Goal: Information Seeking & Learning: Find specific page/section

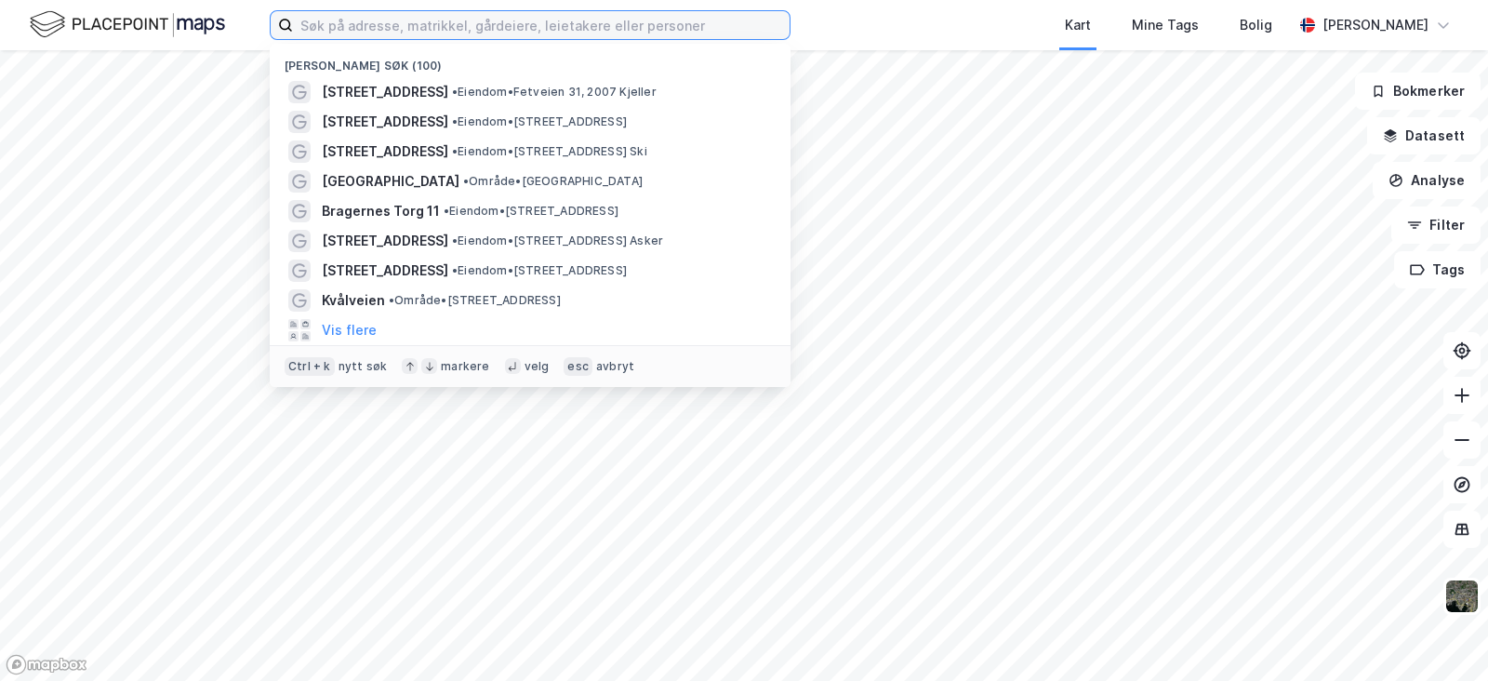
click at [517, 21] on input at bounding box center [541, 25] width 497 height 28
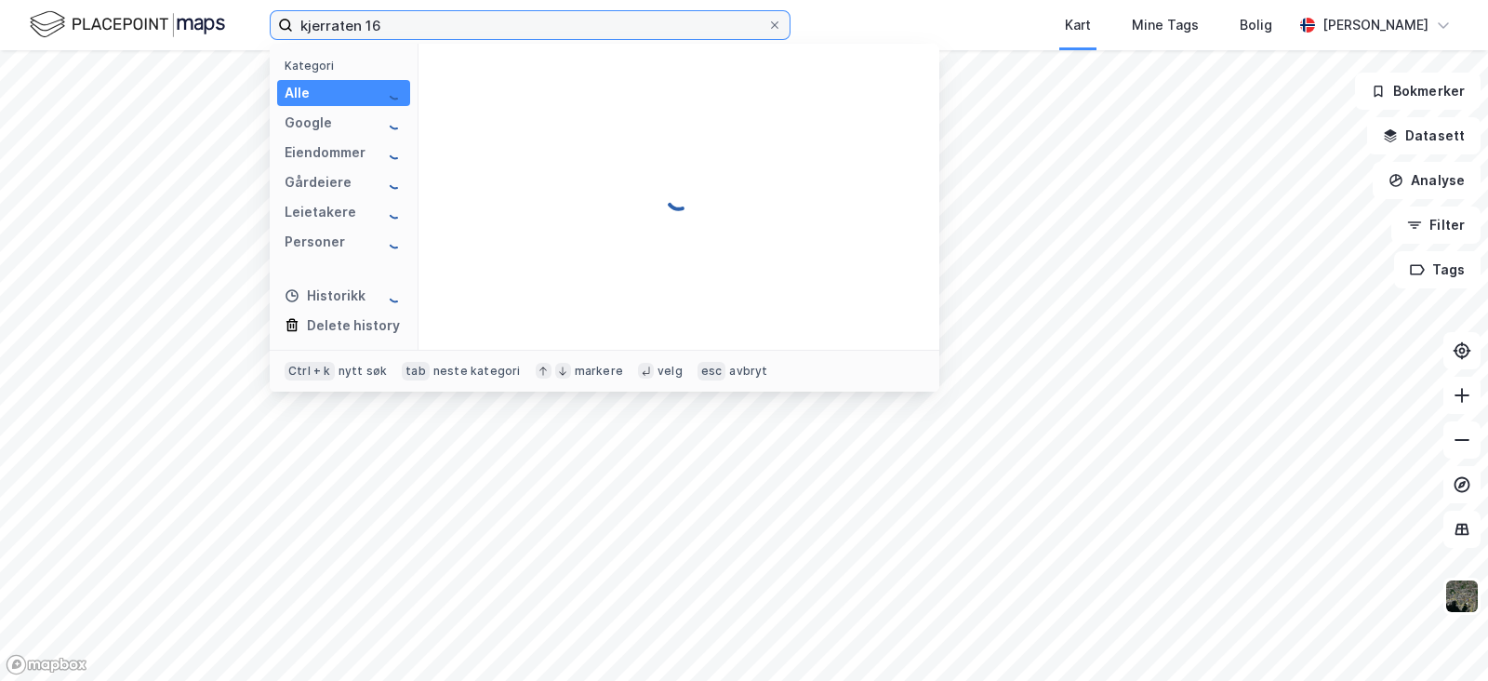
type input "kjerraten 16"
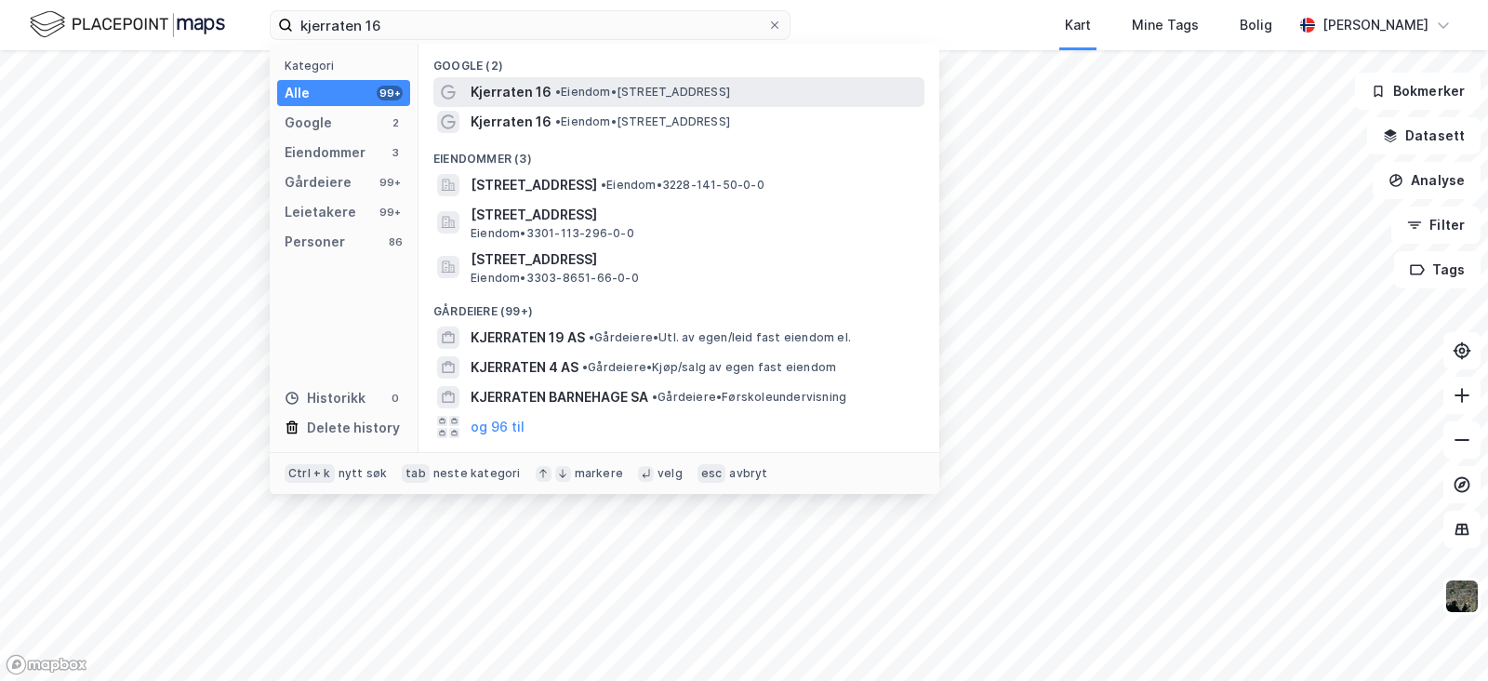
click at [643, 86] on span "• Eiendom • [STREET_ADDRESS]" at bounding box center [642, 92] width 175 height 15
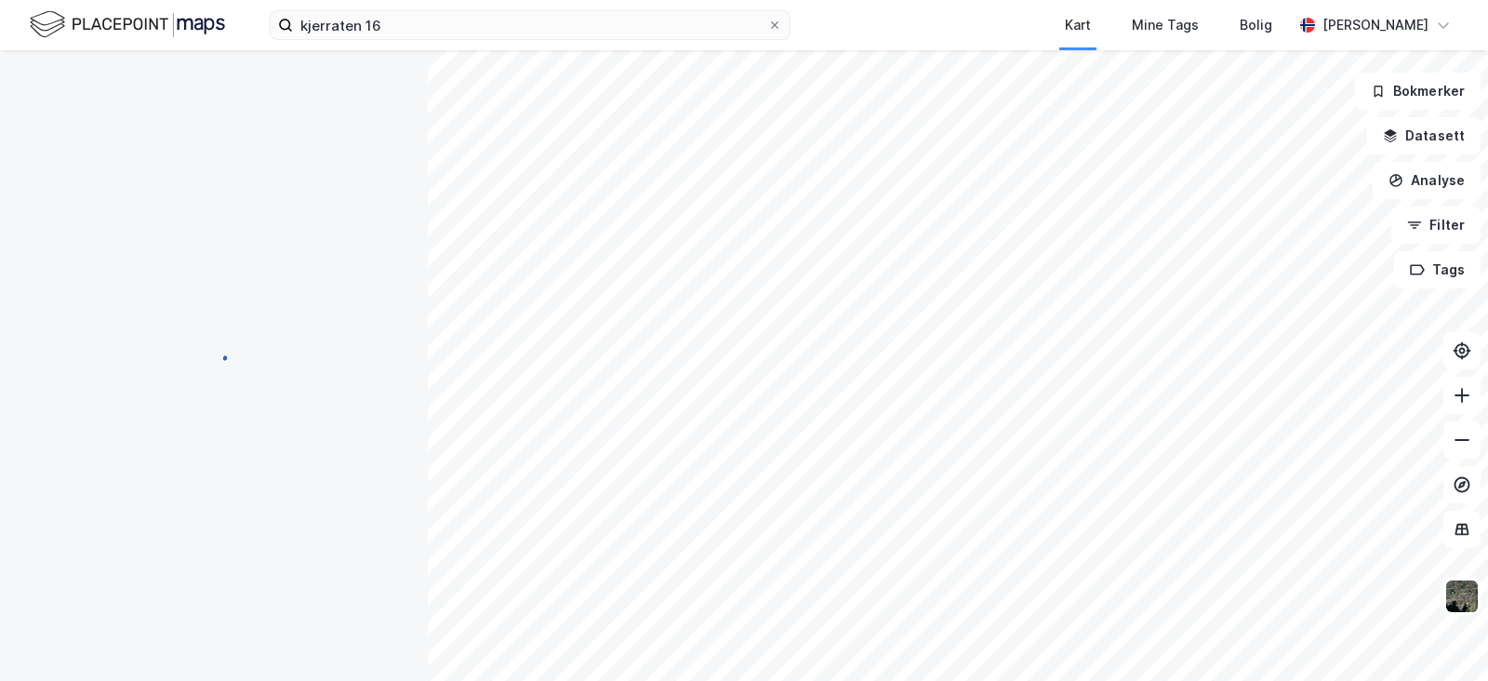
click at [454, 44] on div "kjerraten 16 Kart Mine Tags Bolig [PERSON_NAME]" at bounding box center [744, 25] width 1488 height 50
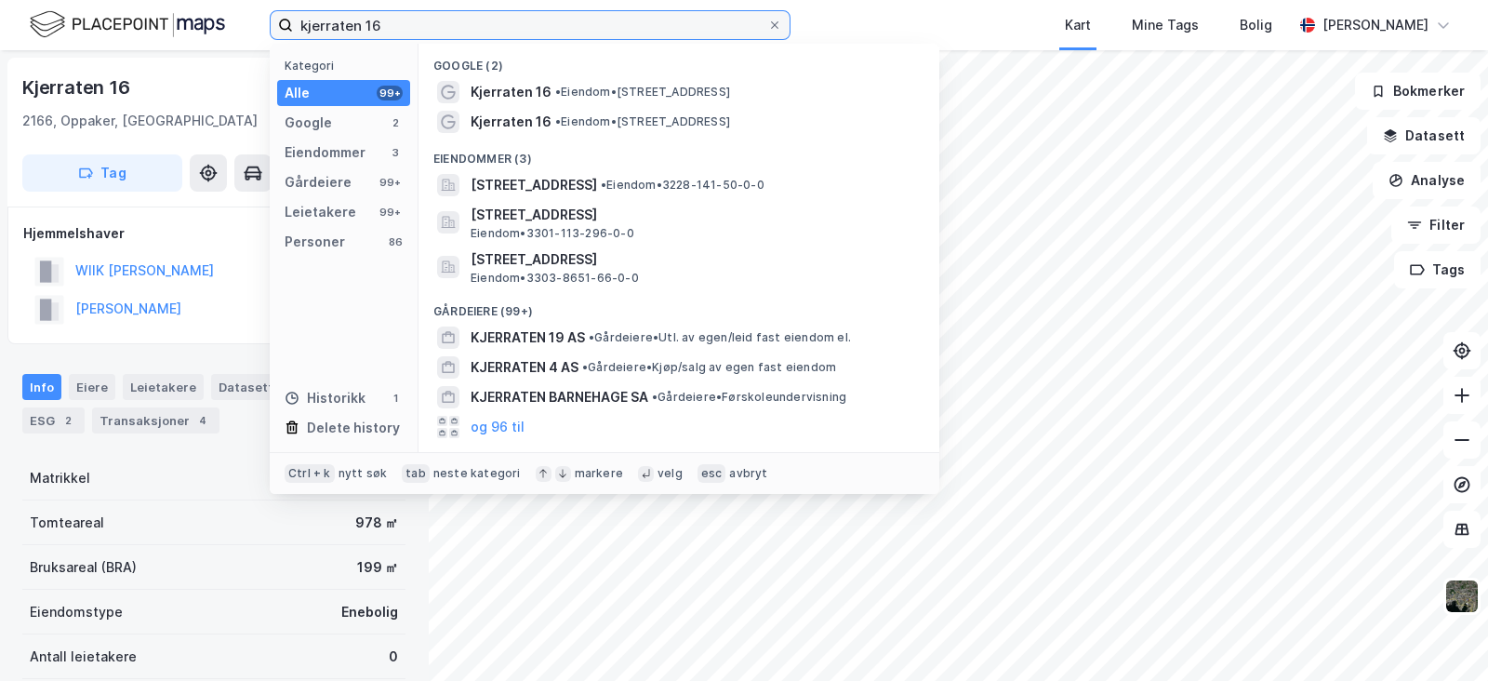
click at [449, 32] on input "kjerraten 16" at bounding box center [530, 25] width 474 height 28
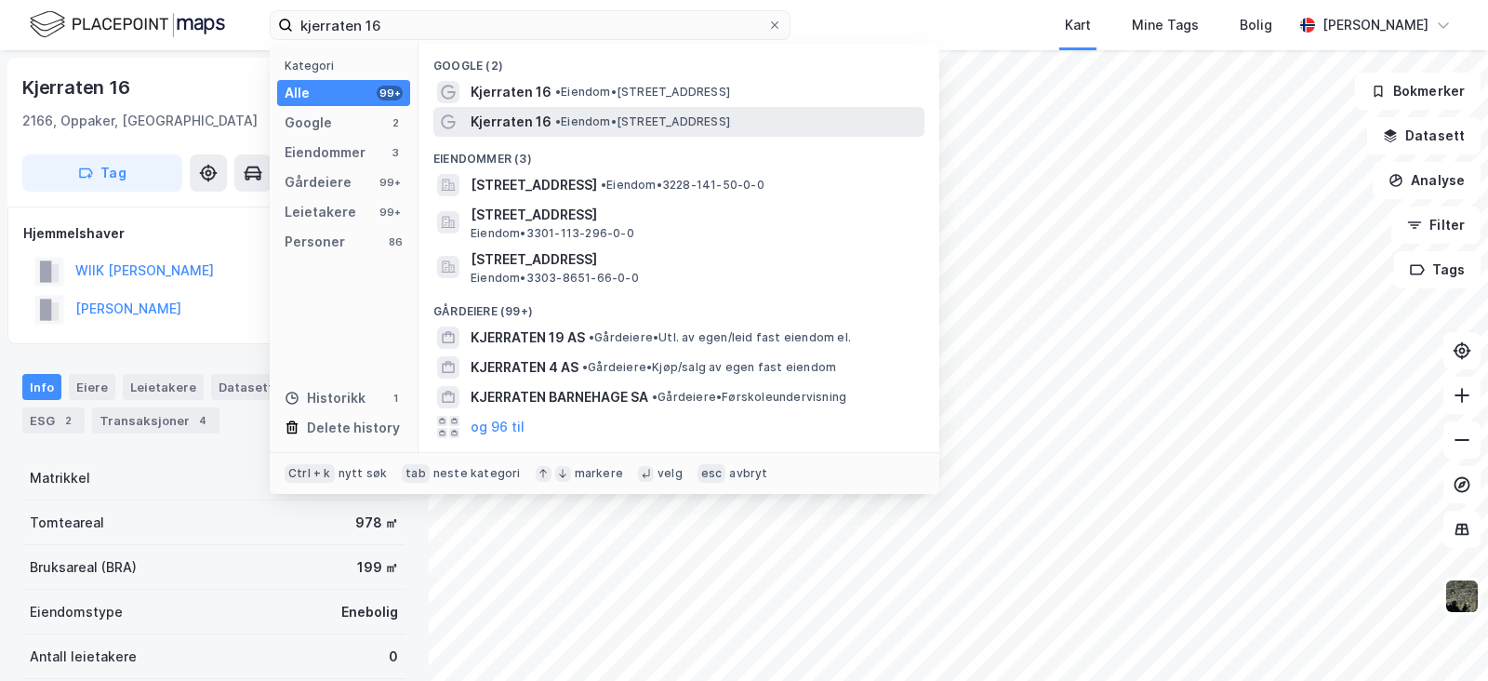
click at [630, 126] on span "• Eiendom • [STREET_ADDRESS]" at bounding box center [642, 121] width 175 height 15
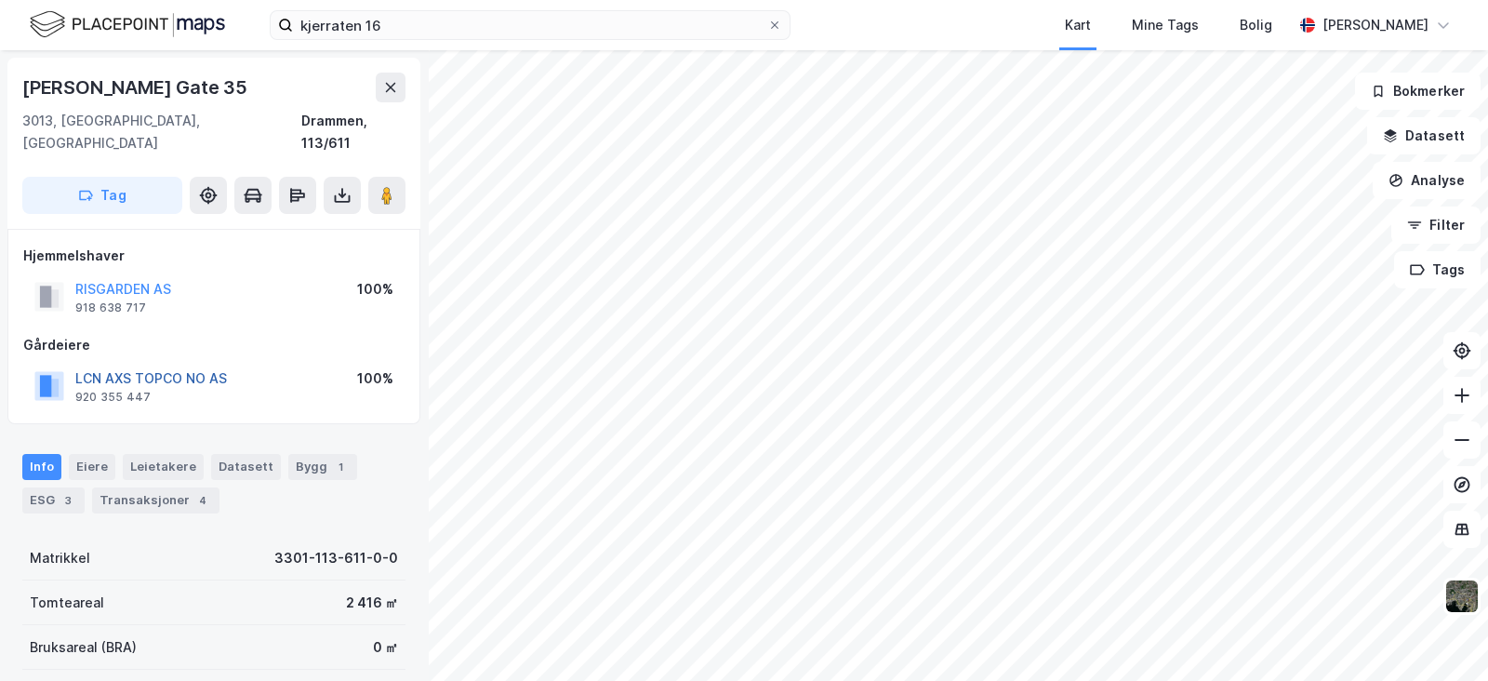
click at [0, 0] on button "LCN AXS TOPCO NO AS" at bounding box center [0, 0] width 0 height 0
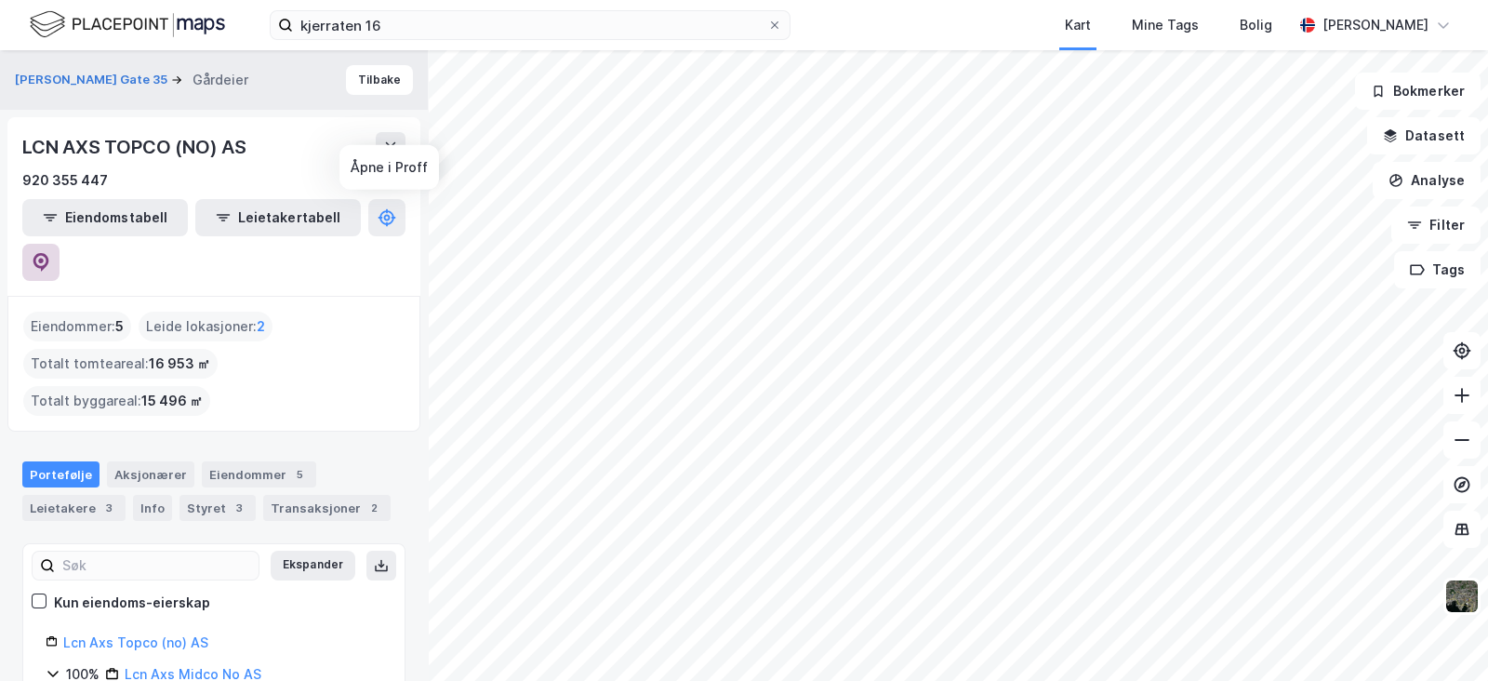
click at [50, 253] on icon at bounding box center [41, 262] width 19 height 19
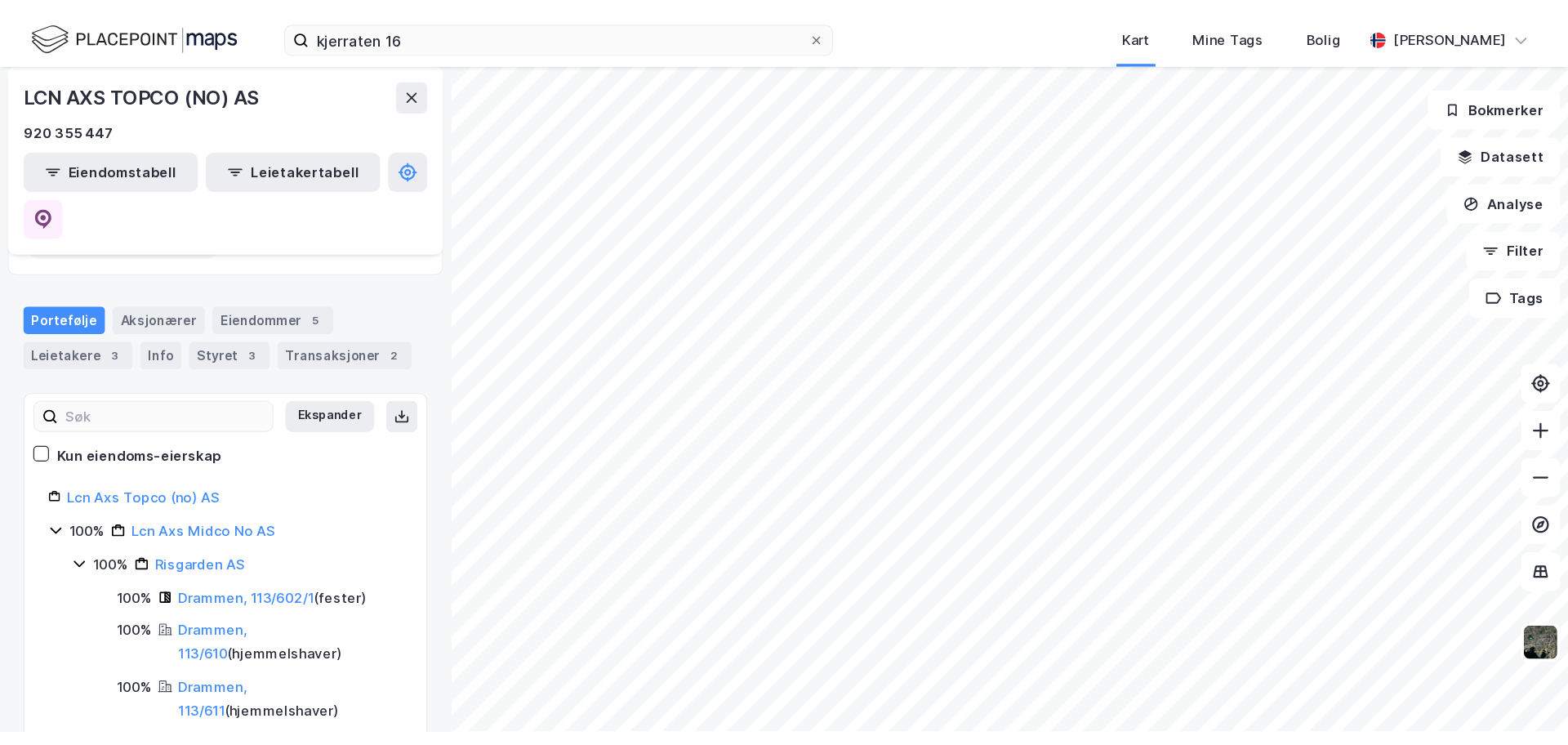
scroll to position [115, 0]
